Goal: Information Seeking & Learning: Learn about a topic

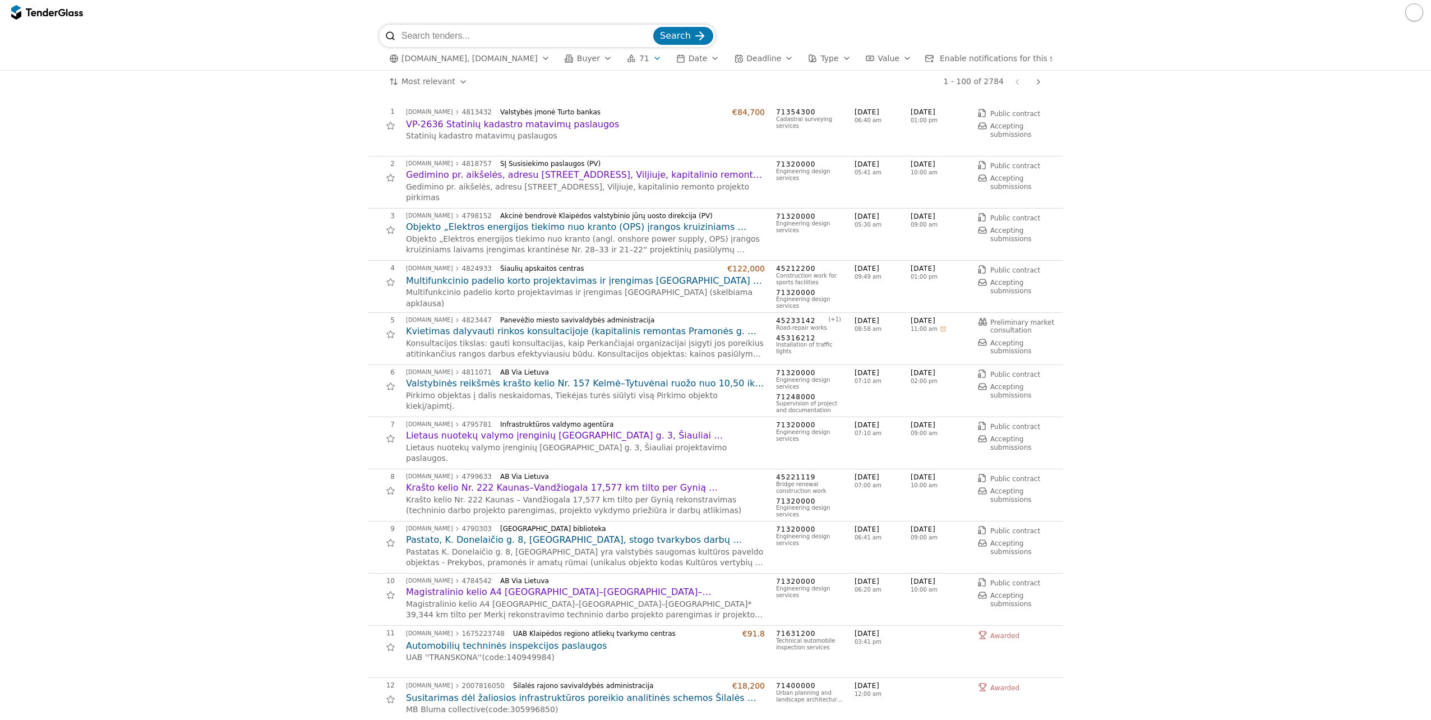
click at [643, 331] on h2 "Kvietimas dalyvauti rinkos konsultacijoje (kapitalinis remontas Pramonės g. dal…" at bounding box center [585, 331] width 359 height 12
